Goal: Task Accomplishment & Management: Complete application form

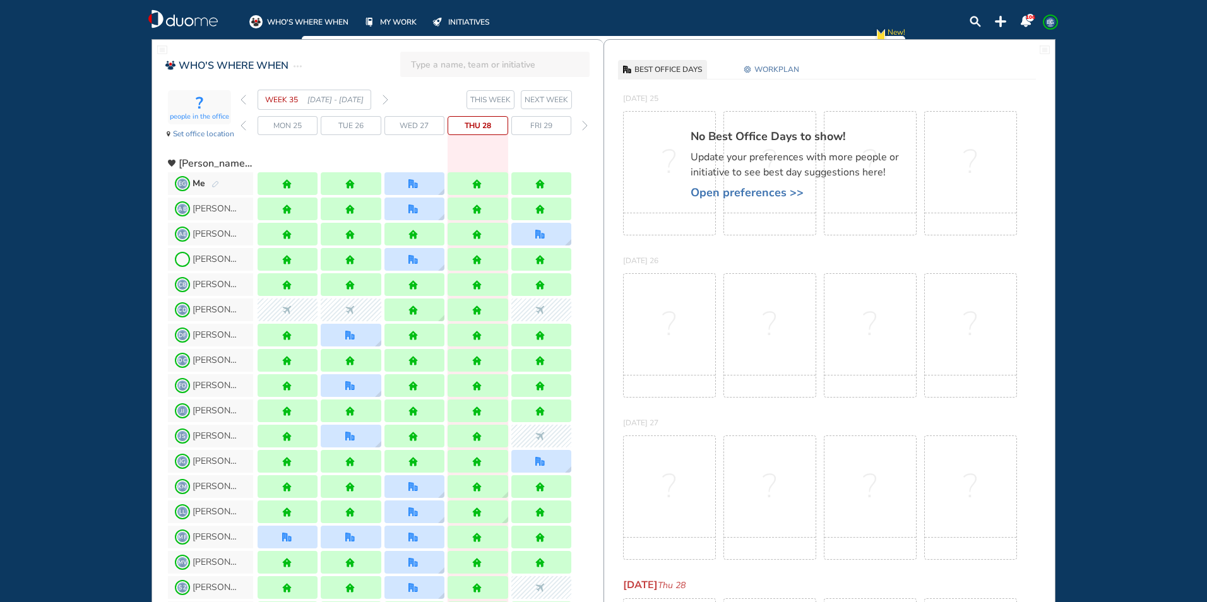
click at [385, 103] on img "forward week" at bounding box center [386, 100] width 6 height 10
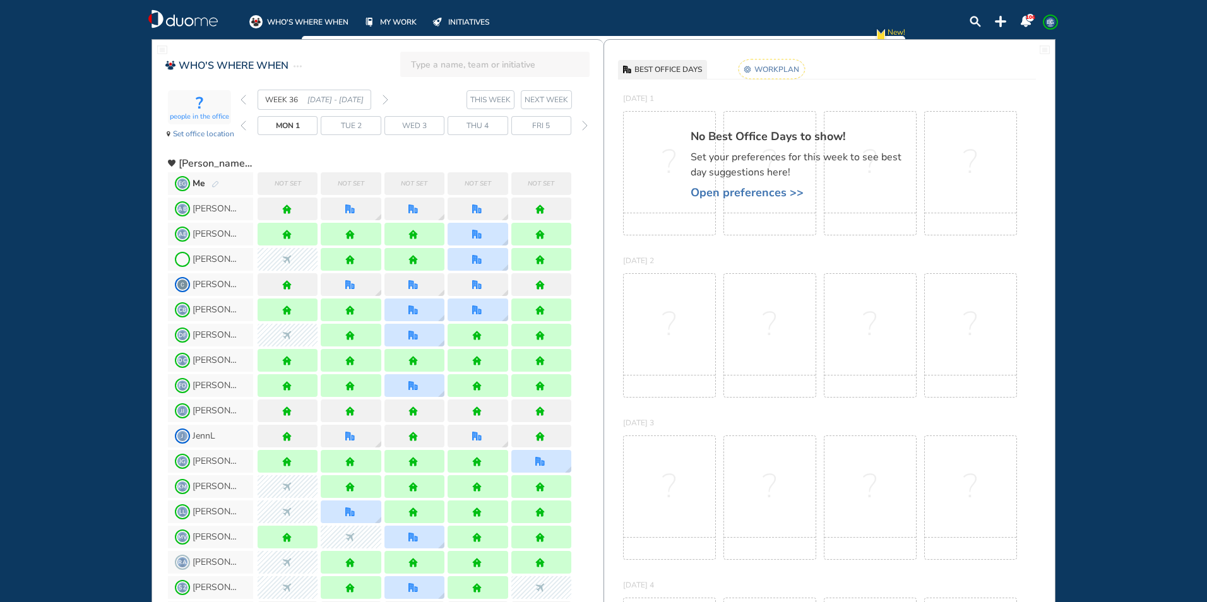
click at [755, 66] on rect at bounding box center [772, 69] width 66 height 20
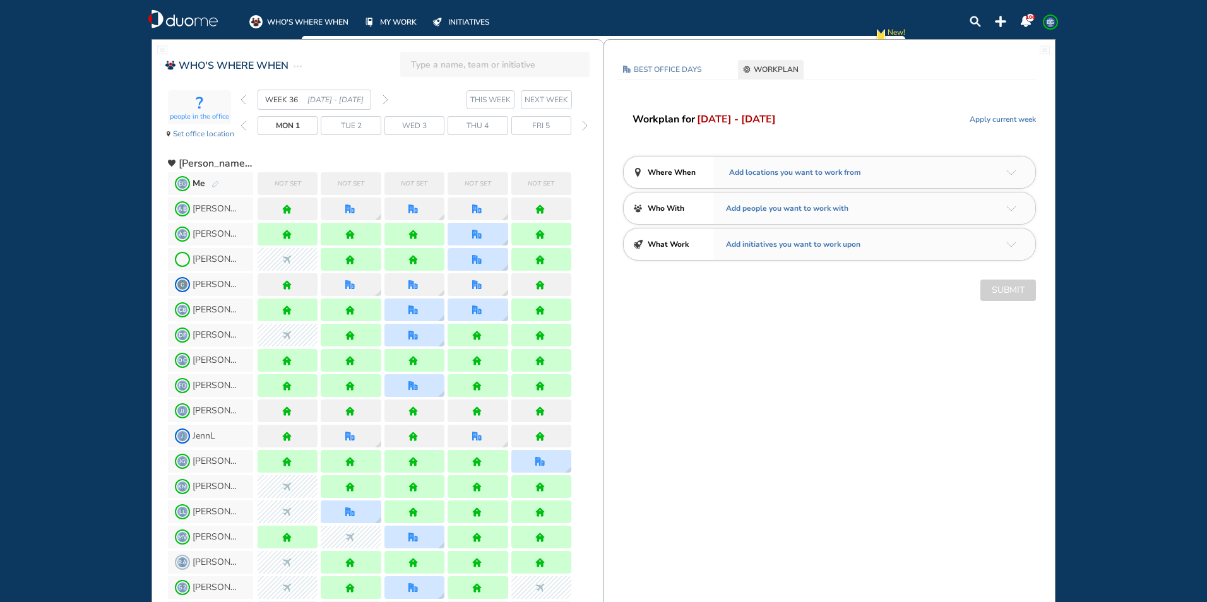
click at [1015, 174] on img "arrow-down-a5b4c4" at bounding box center [1012, 173] width 10 height 6
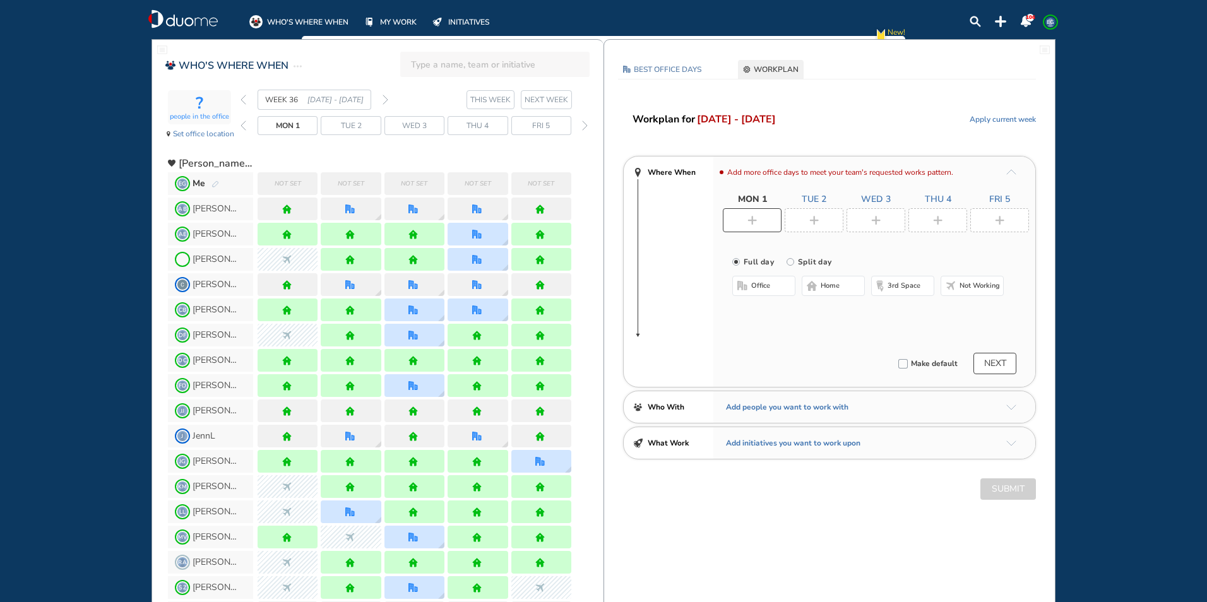
click at [968, 289] on span "Not working" at bounding box center [980, 286] width 40 height 10
click at [813, 225] on div at bounding box center [814, 220] width 59 height 24
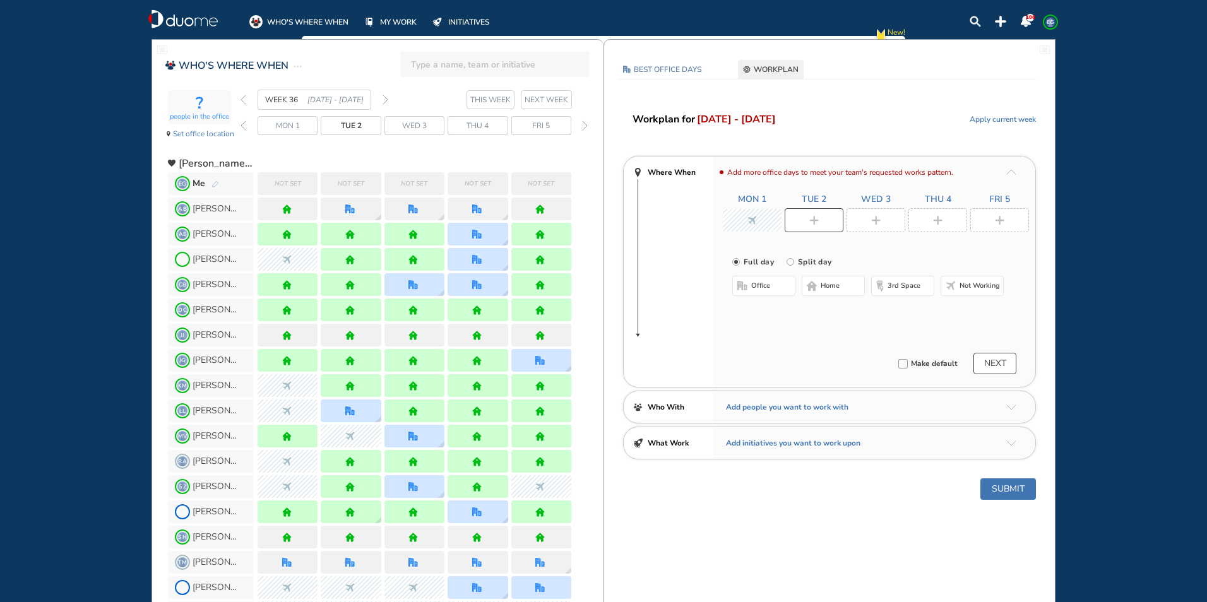
click at [825, 283] on span "home" at bounding box center [830, 286] width 19 height 10
click at [871, 220] on div at bounding box center [876, 220] width 59 height 24
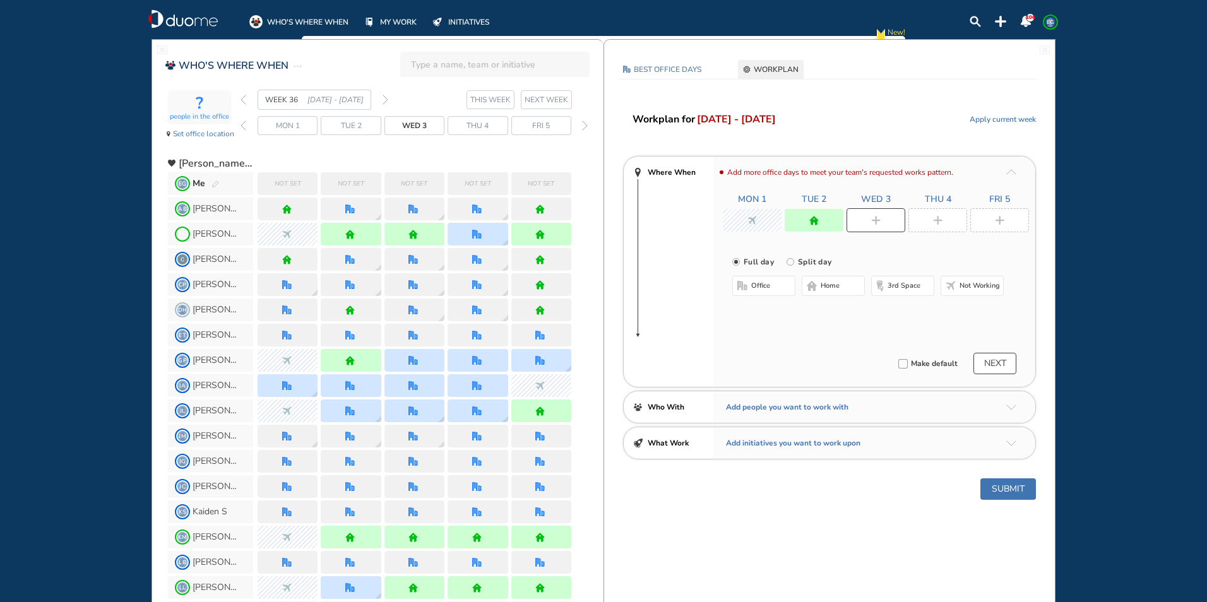
drag, startPoint x: 825, startPoint y: 284, endPoint x: 918, endPoint y: 246, distance: 100.9
click at [827, 285] on span "home" at bounding box center [830, 286] width 19 height 10
click at [934, 222] on img "plus-rounded-bdbdbd" at bounding box center [937, 220] width 9 height 9
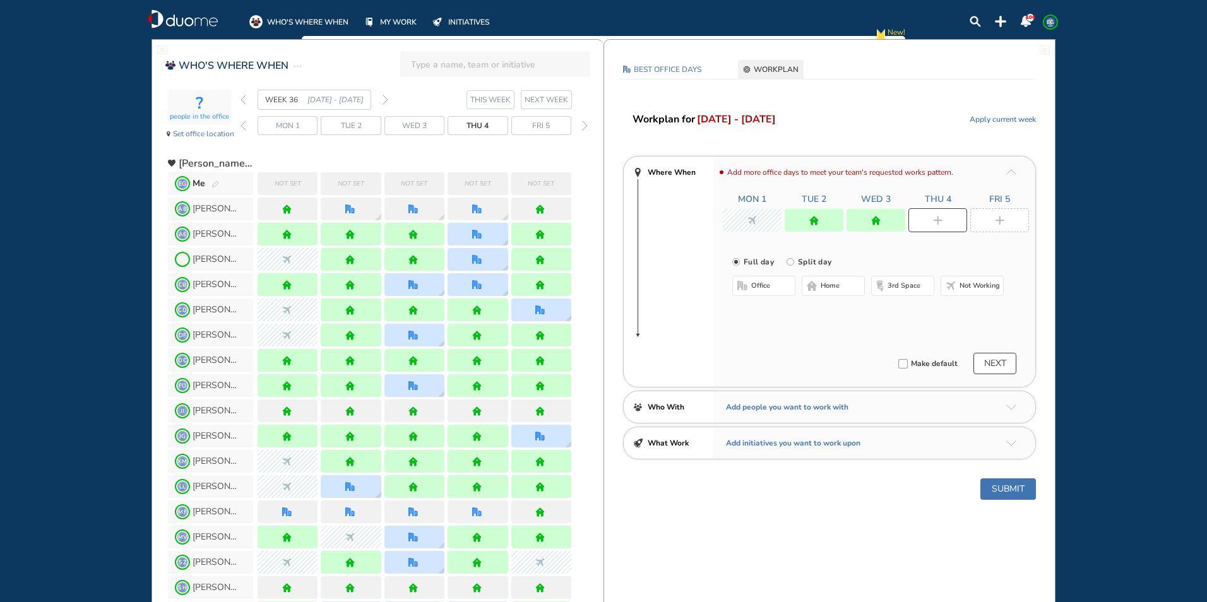
drag, startPoint x: 832, startPoint y: 285, endPoint x: 887, endPoint y: 279, distance: 55.4
click at [835, 286] on span "home" at bounding box center [830, 286] width 19 height 10
click at [998, 221] on img "plus-rounded-bdbdbd" at bounding box center [999, 220] width 9 height 9
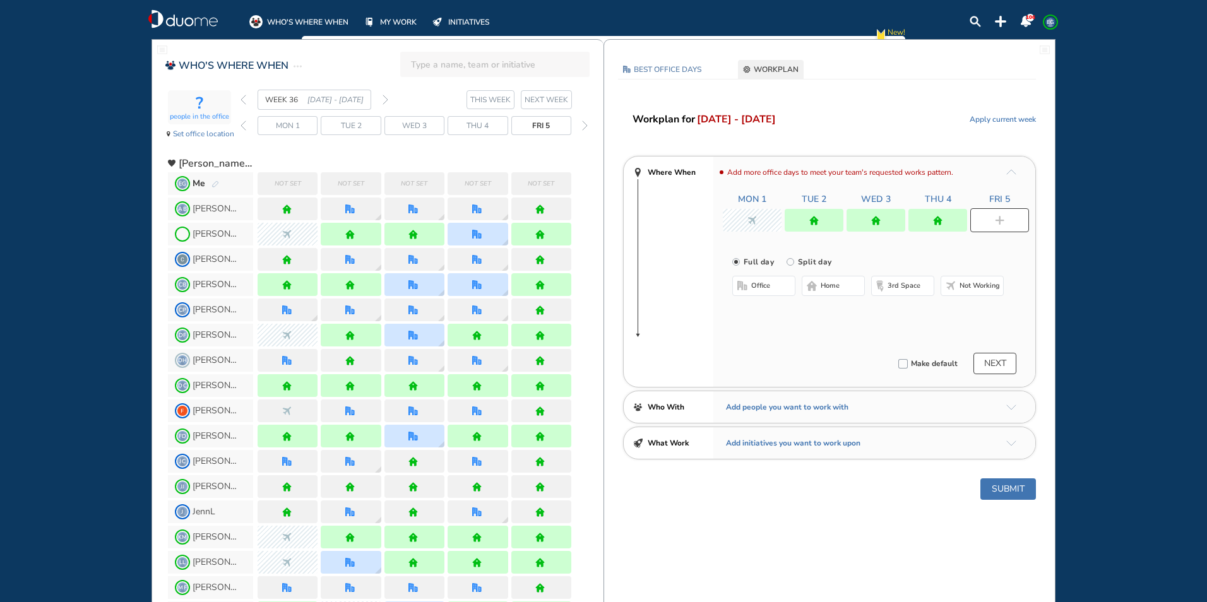
click at [828, 289] on span "home" at bounding box center [830, 286] width 19 height 10
click at [1002, 479] on button "Submit" at bounding box center [1009, 489] width 56 height 21
